Goal: Transaction & Acquisition: Purchase product/service

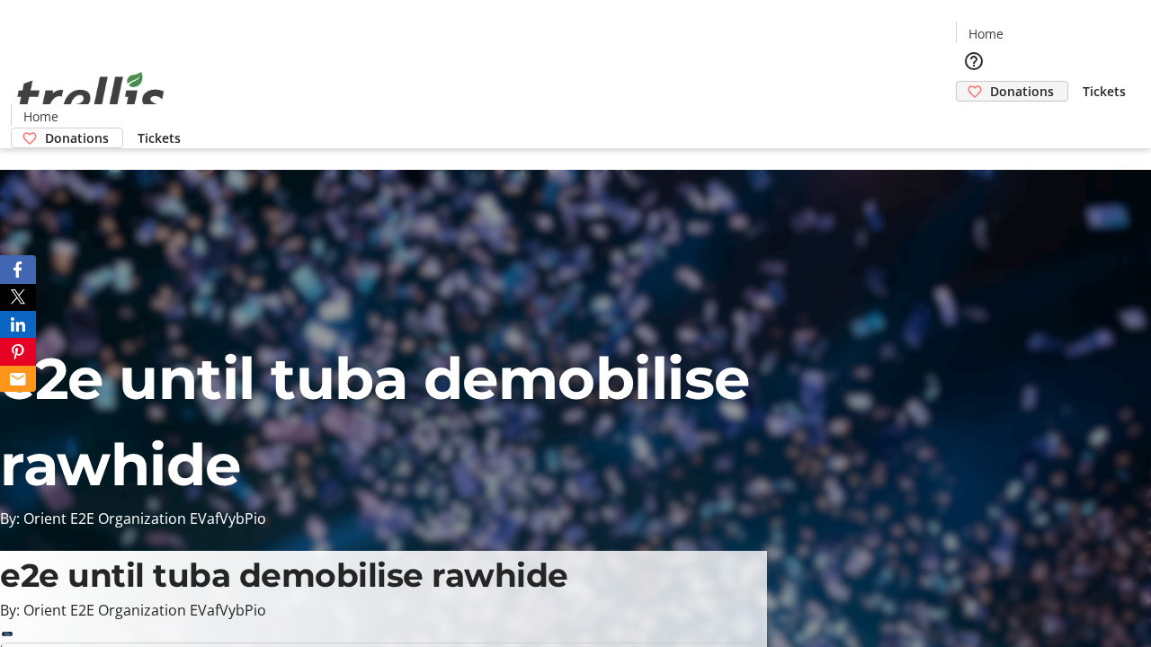
click at [990, 82] on span "Donations" at bounding box center [1022, 91] width 64 height 19
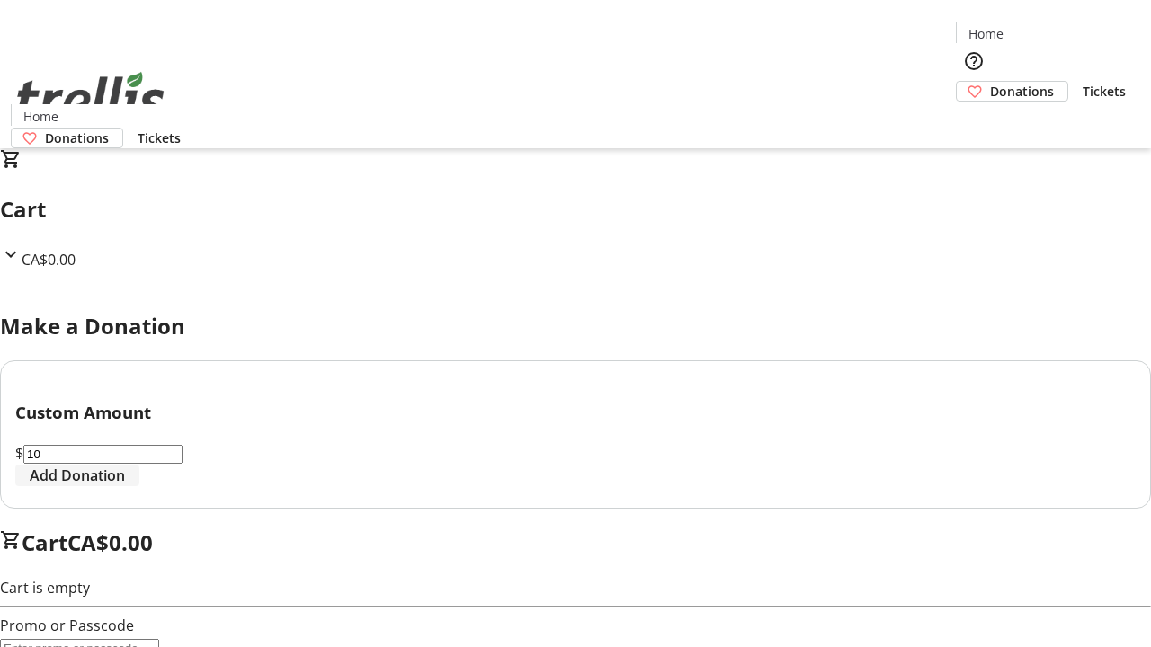
click at [125, 486] on span "Add Donation" at bounding box center [77, 476] width 95 height 22
